Goal: Find contact information: Find contact information

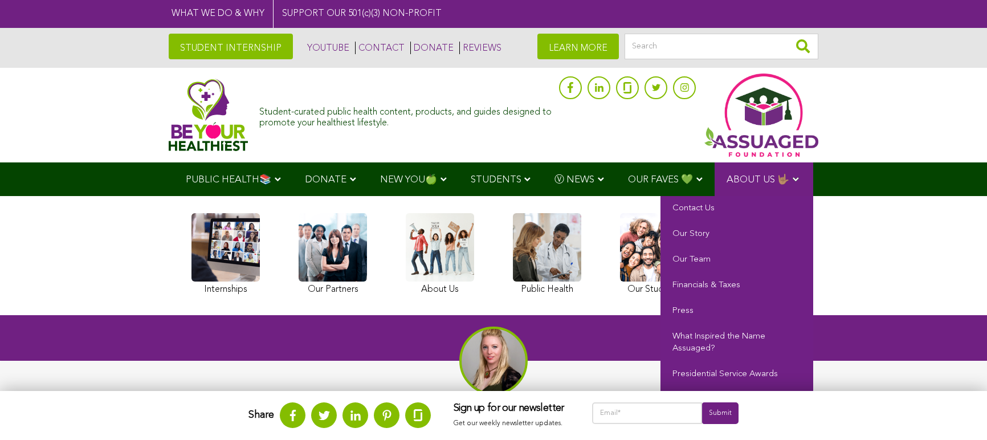
click at [781, 179] on span "ABOUT US 🤟🏽" at bounding box center [758, 180] width 63 height 10
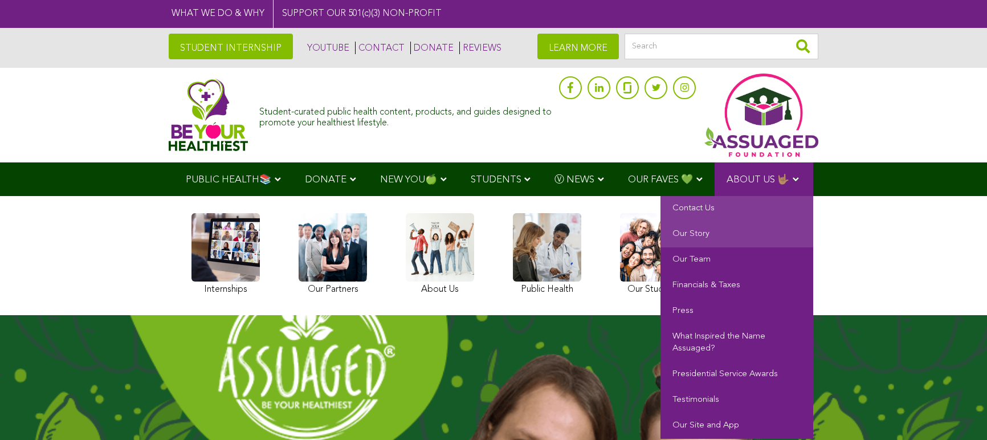
click at [700, 214] on link "Contact Us" at bounding box center [737, 209] width 153 height 26
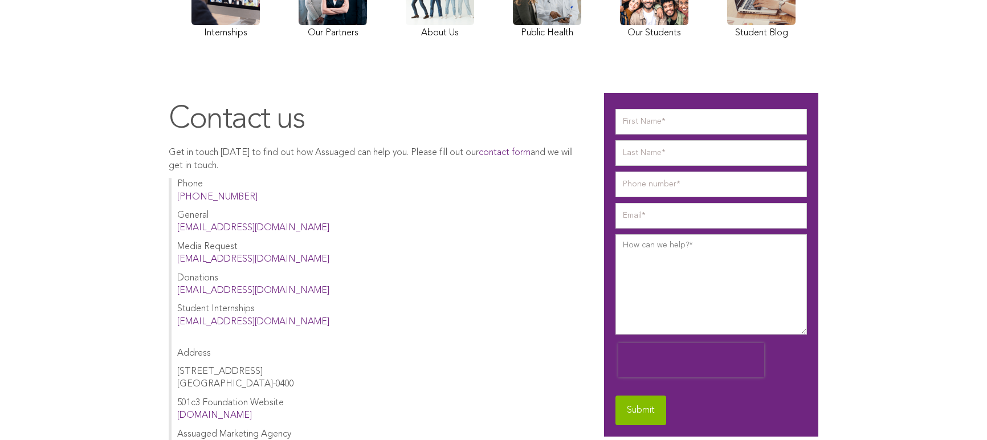
scroll to position [171, 0]
